Goal: Task Accomplishment & Management: Manage account settings

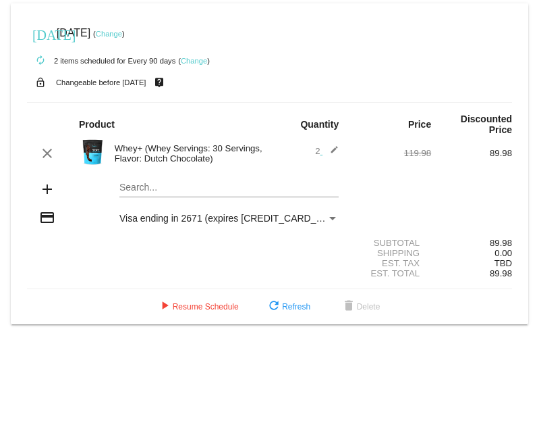
click at [122, 34] on link "Change" at bounding box center [109, 34] width 26 height 8
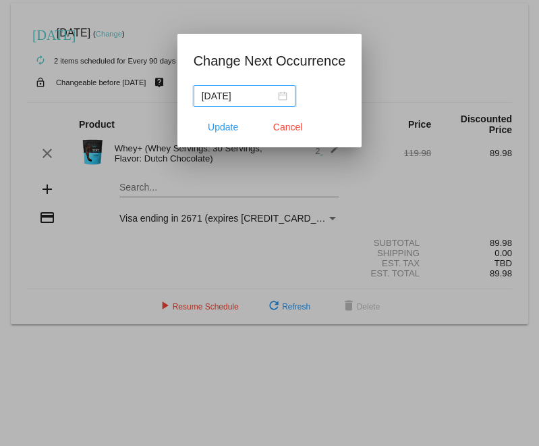
click at [282, 99] on div "[DATE]" at bounding box center [245, 95] width 86 height 15
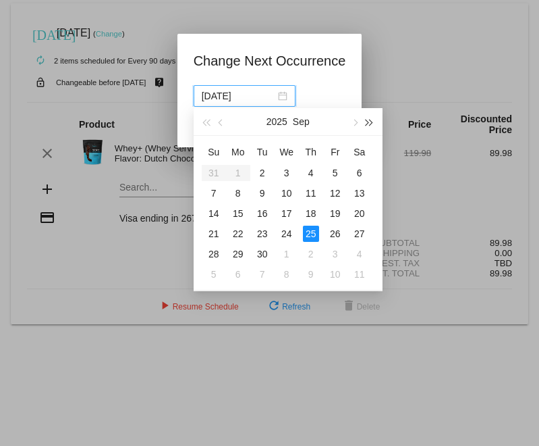
click at [367, 122] on span "button" at bounding box center [370, 122] width 7 height 7
click at [207, 124] on span "button" at bounding box center [206, 122] width 7 height 7
click at [354, 124] on span "button" at bounding box center [354, 122] width 7 height 7
click at [313, 234] on div "23" at bounding box center [311, 234] width 16 height 16
type input "[DATE]"
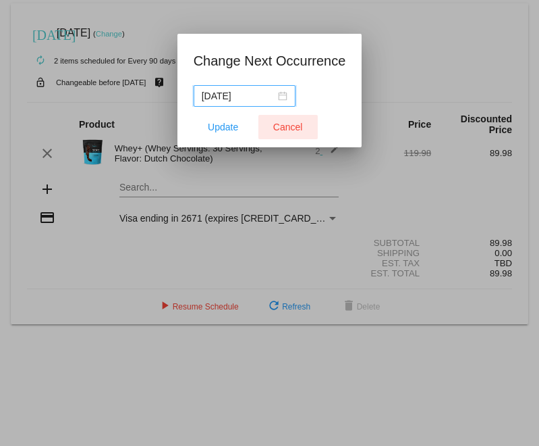
click at [290, 126] on span "Cancel" at bounding box center [288, 127] width 30 height 11
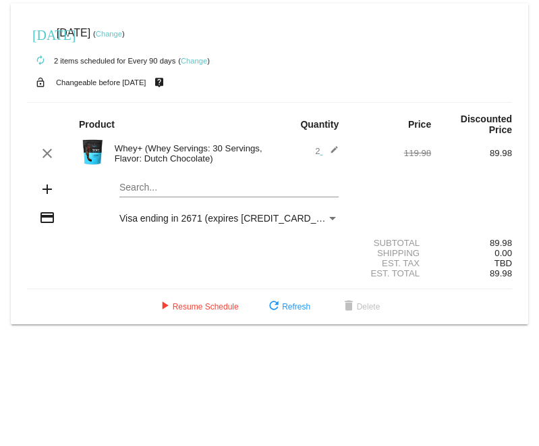
click at [122, 34] on link "Change" at bounding box center [109, 34] width 26 height 8
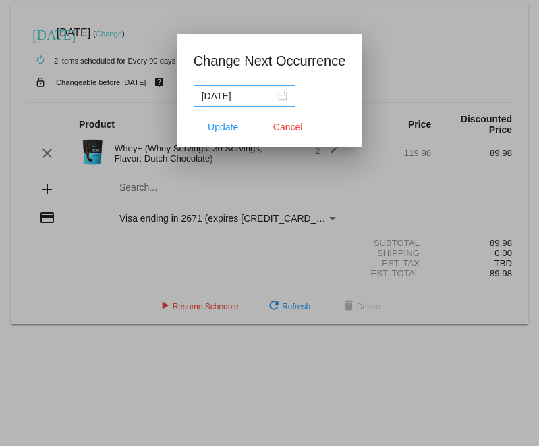
click at [281, 98] on div "[DATE]" at bounding box center [245, 95] width 86 height 15
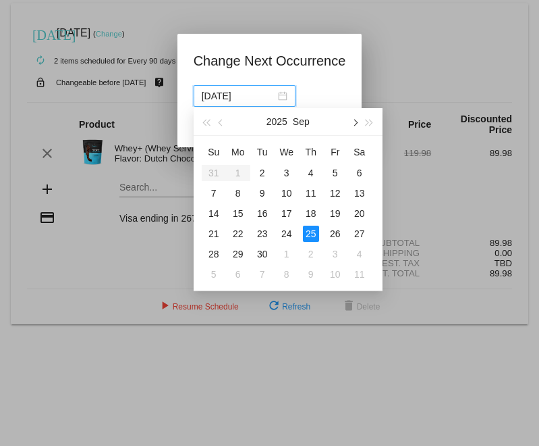
click at [354, 124] on span "button" at bounding box center [354, 122] width 7 height 7
click at [311, 236] on div "23" at bounding box center [311, 234] width 16 height 16
type input "[DATE]"
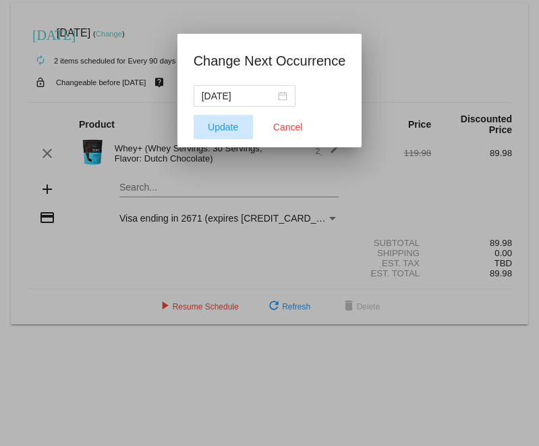
click at [227, 126] on span "Update" at bounding box center [223, 127] width 30 height 11
